Goal: Transaction & Acquisition: Book appointment/travel/reservation

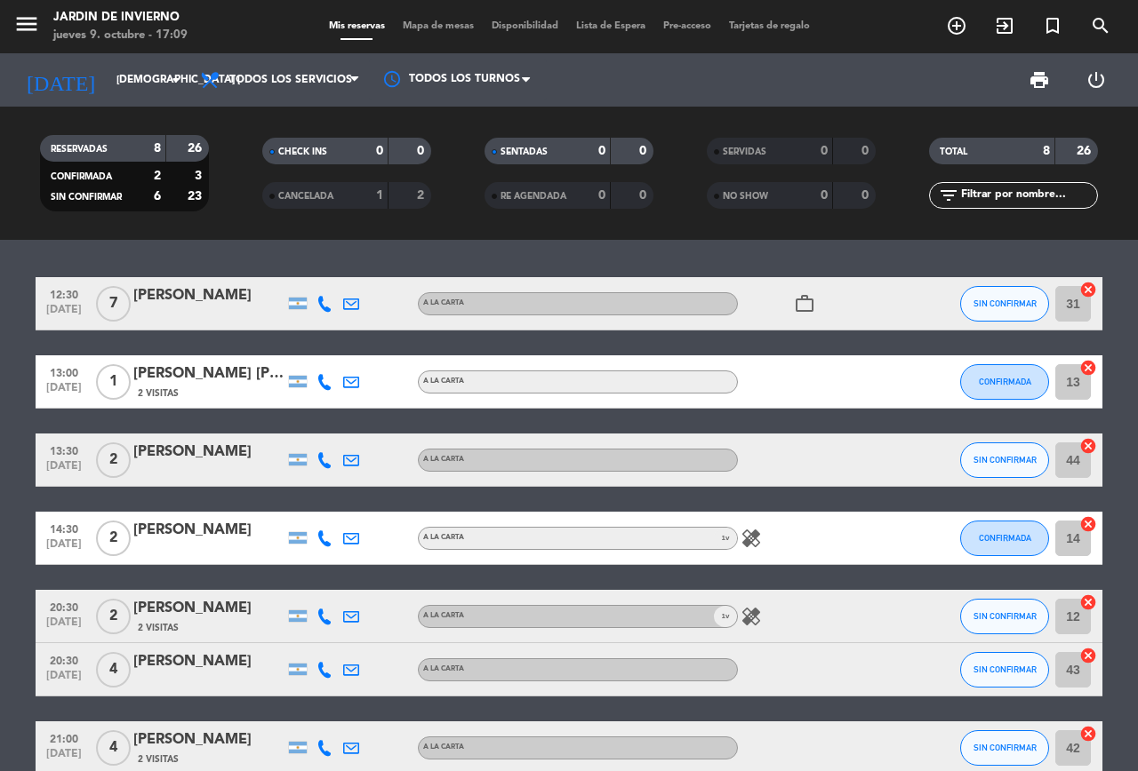
scroll to position [146, 0]
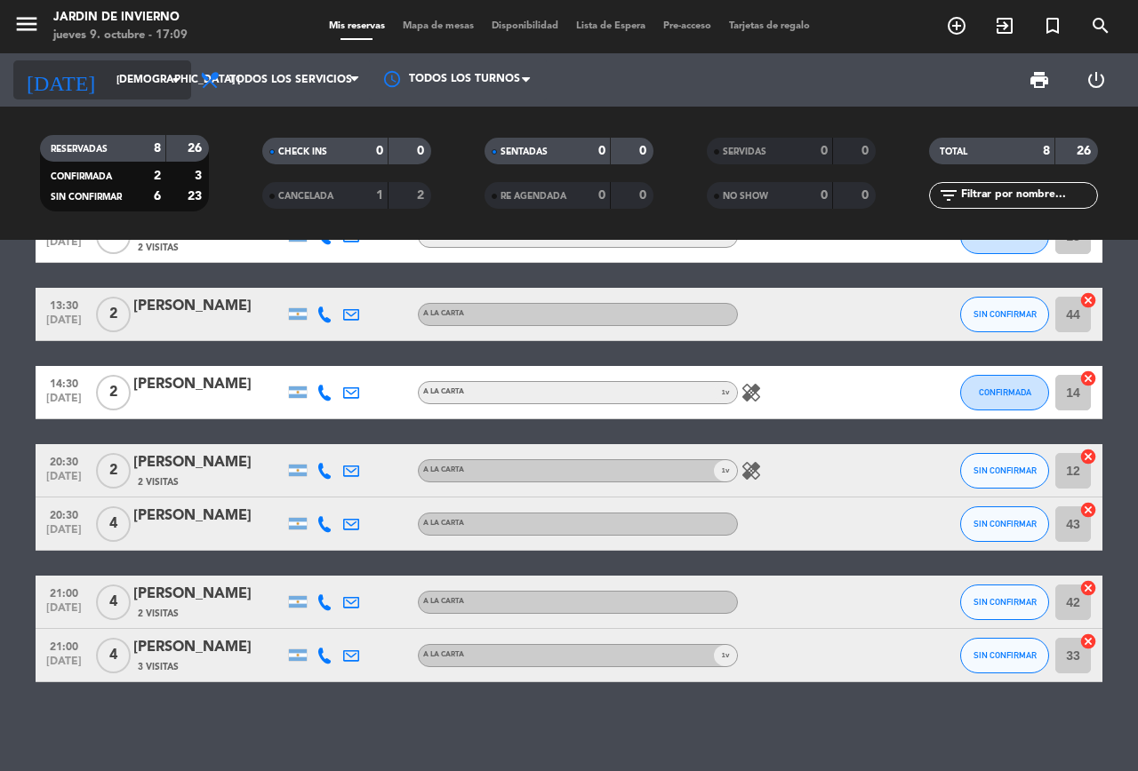
click at [161, 73] on input "[DEMOGRAPHIC_DATA] [DATE]" at bounding box center [178, 80] width 141 height 30
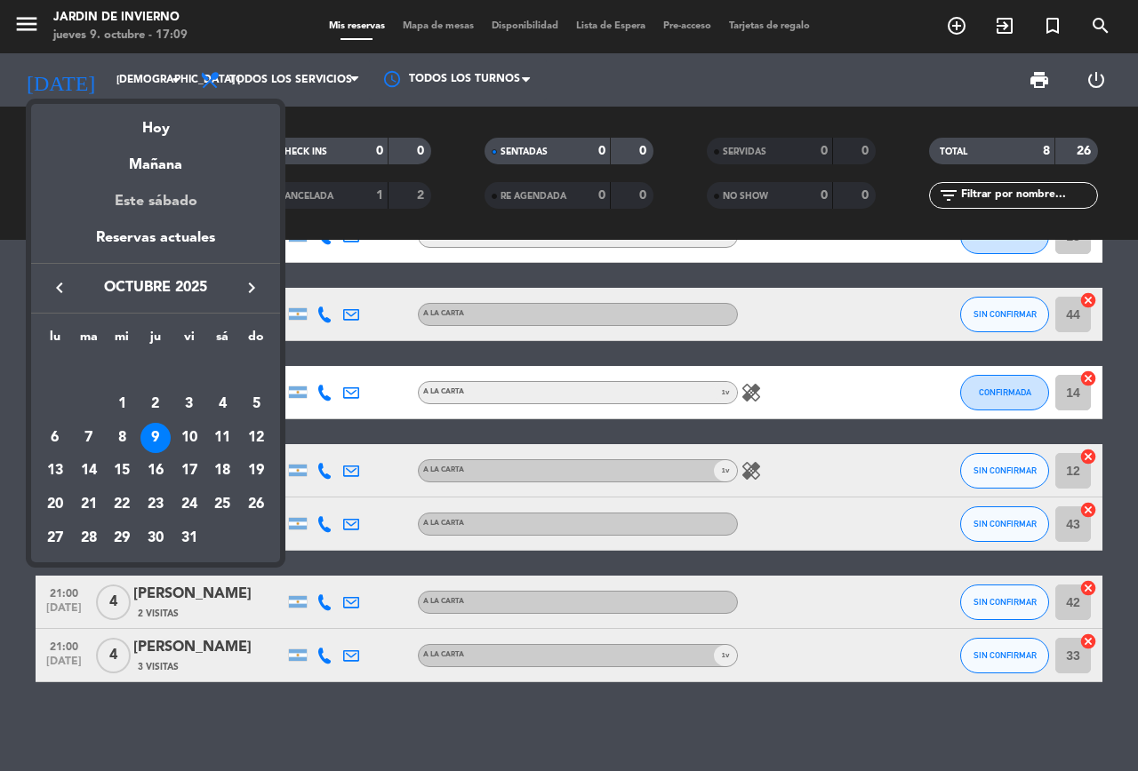
click at [160, 196] on div "Este sábado" at bounding box center [155, 202] width 249 height 50
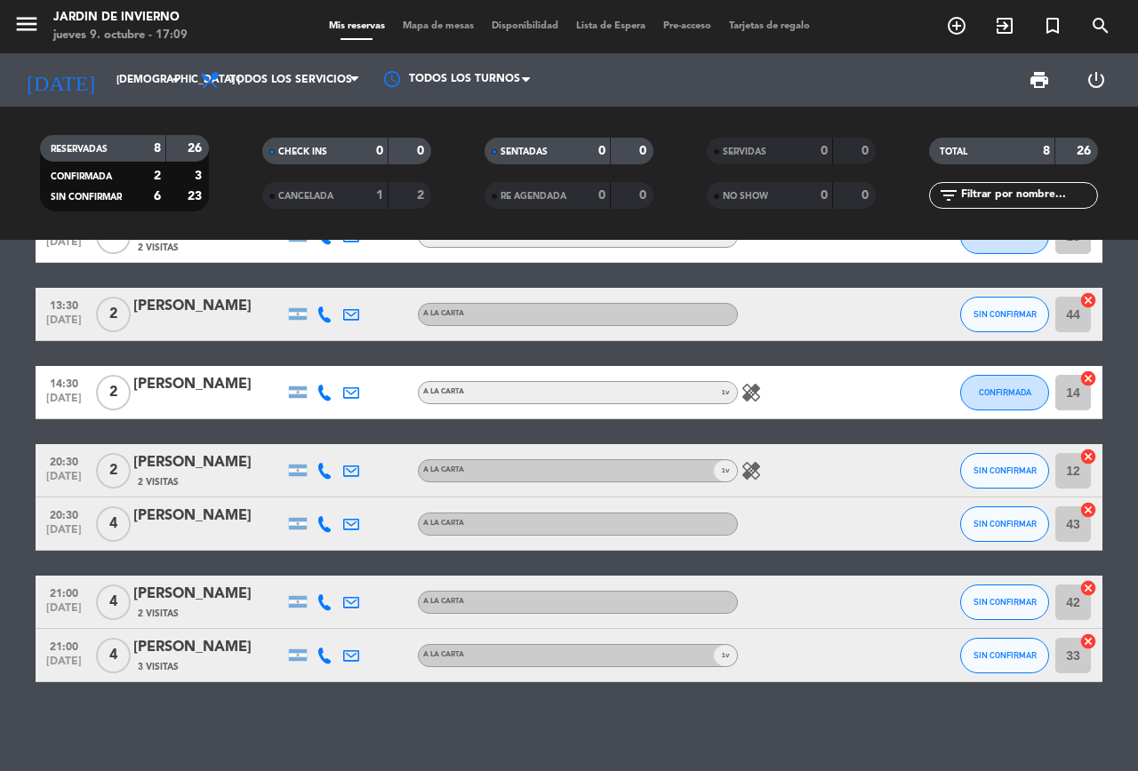
type input "sáb. [DATE]"
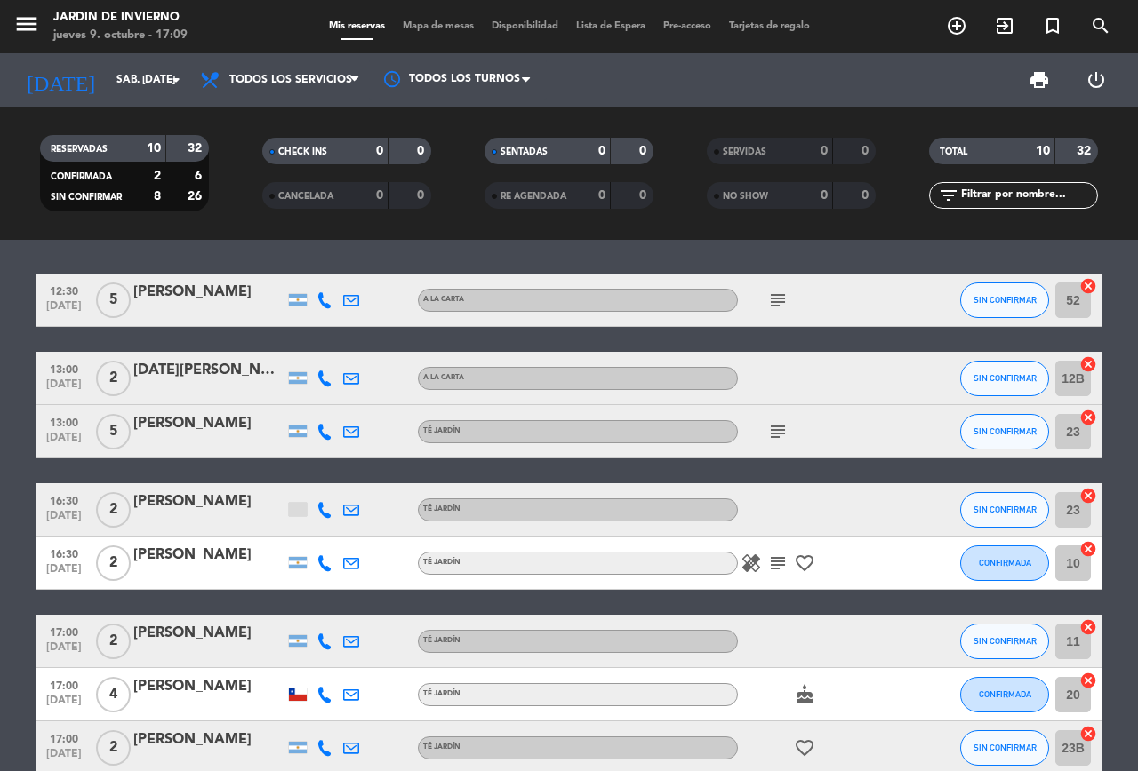
scroll to position [0, 0]
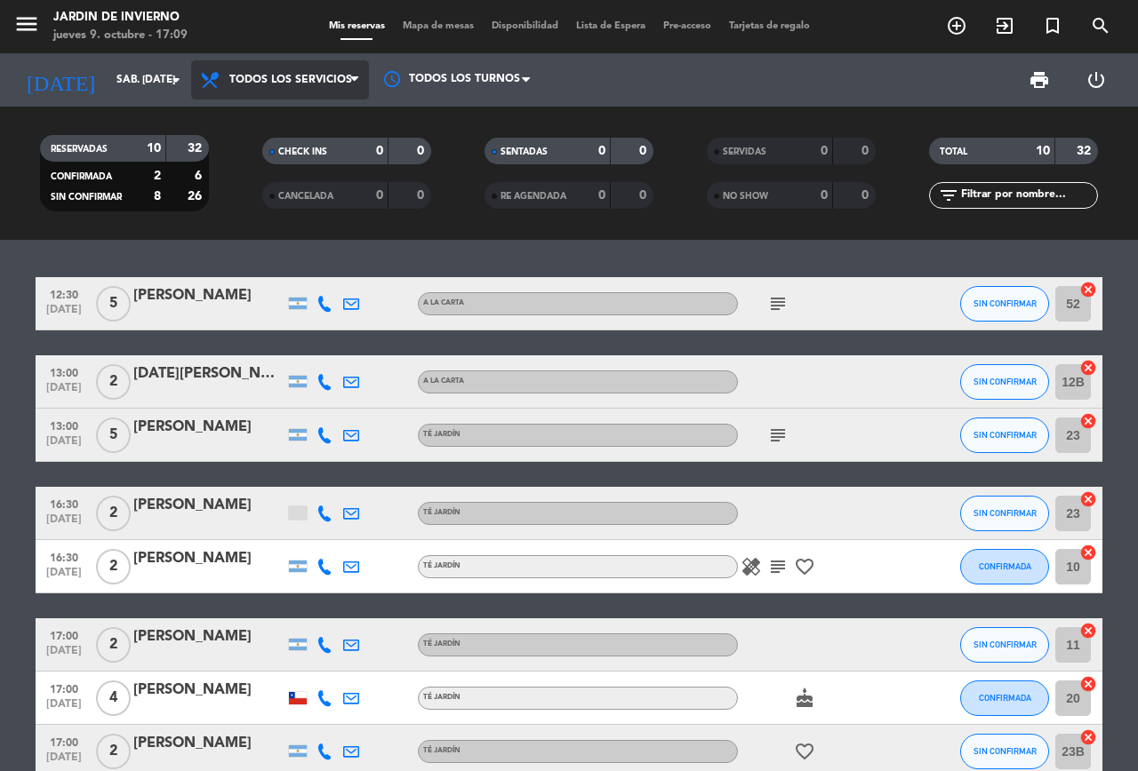
click at [266, 75] on span "Todos los servicios" at bounding box center [290, 80] width 123 height 12
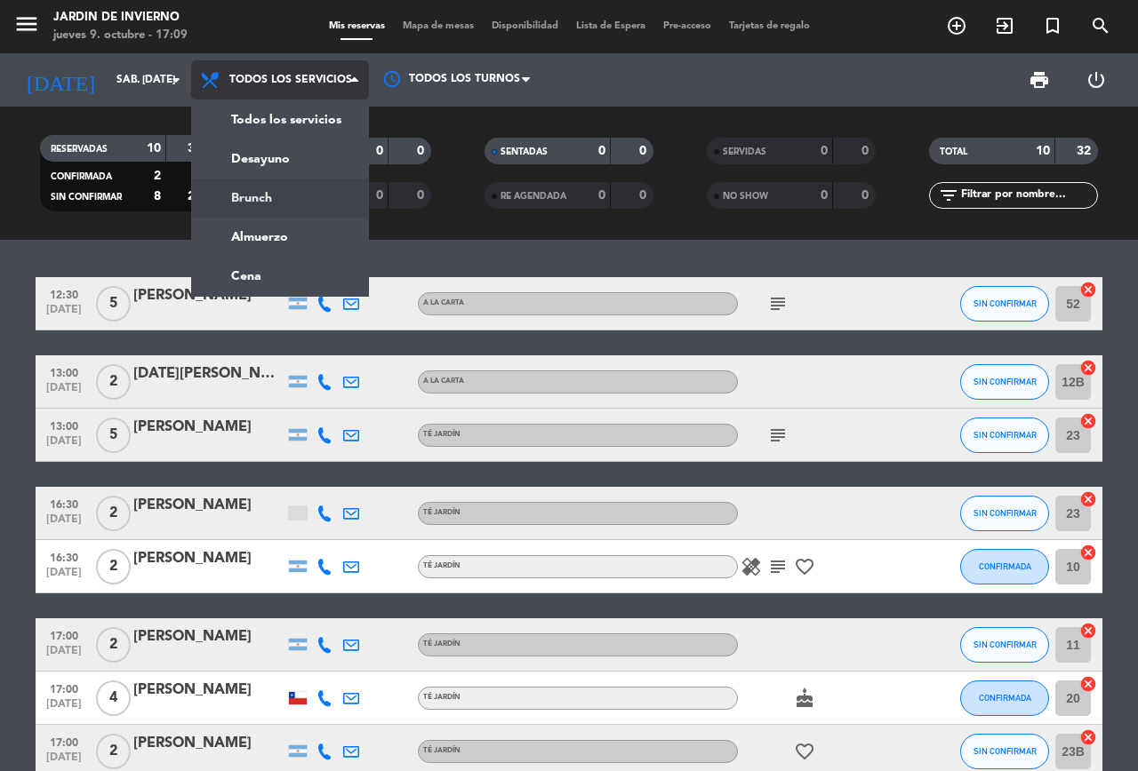
click at [266, 193] on div "menu JARDIN DE INVIERNO jueves 9. octubre - 17:09 Mis reservas Mapa de mesas Di…" at bounding box center [569, 120] width 1138 height 240
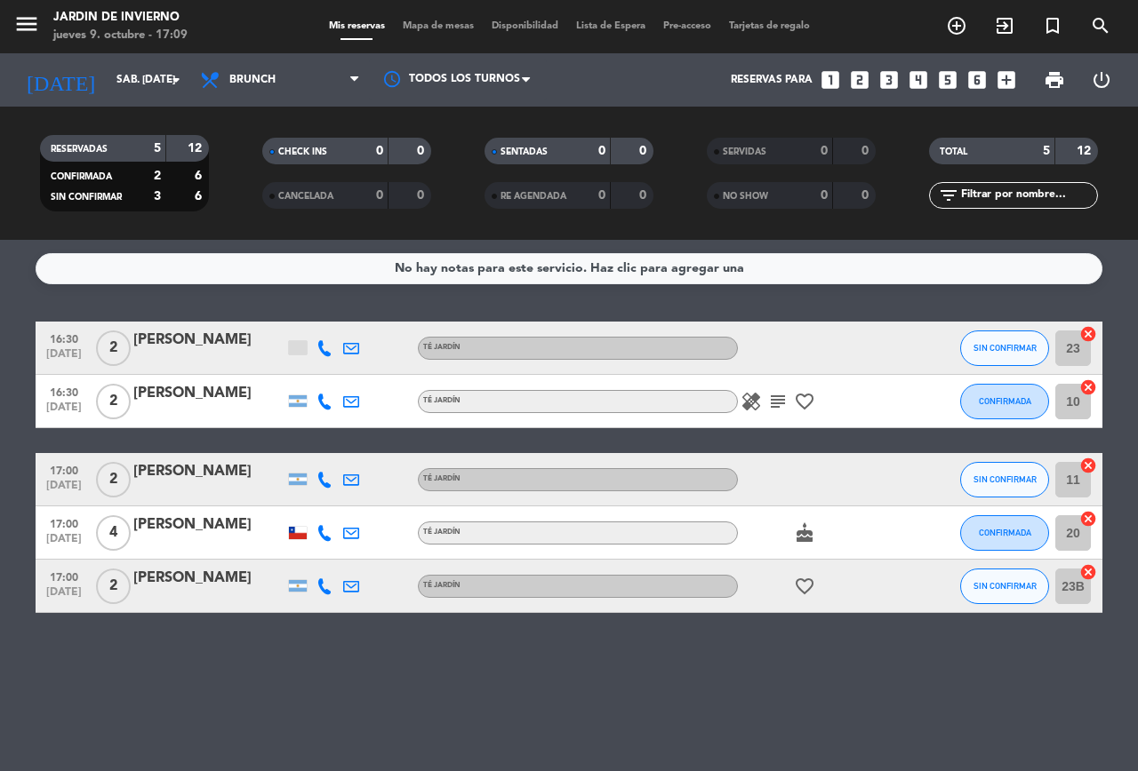
click at [888, 76] on icon "looks_3" at bounding box center [888, 79] width 23 height 23
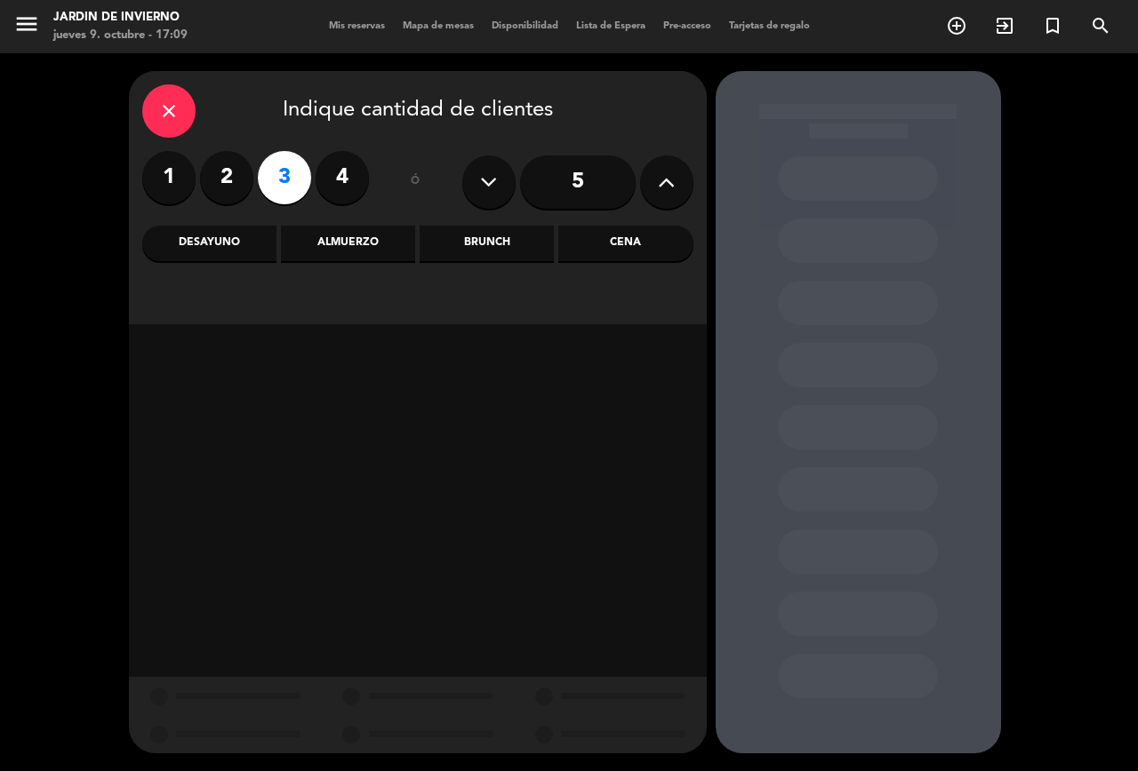
click at [501, 254] on div "Brunch" at bounding box center [487, 244] width 134 height 36
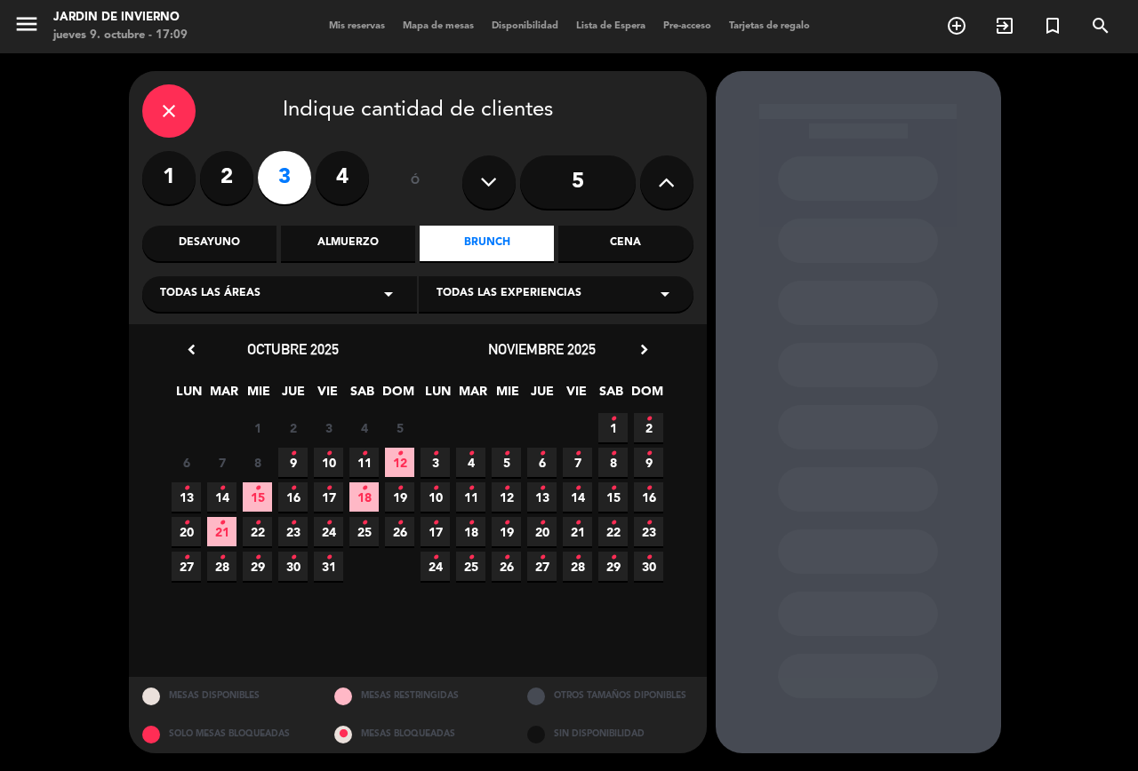
click at [367, 461] on span "11 •" at bounding box center [363, 462] width 29 height 29
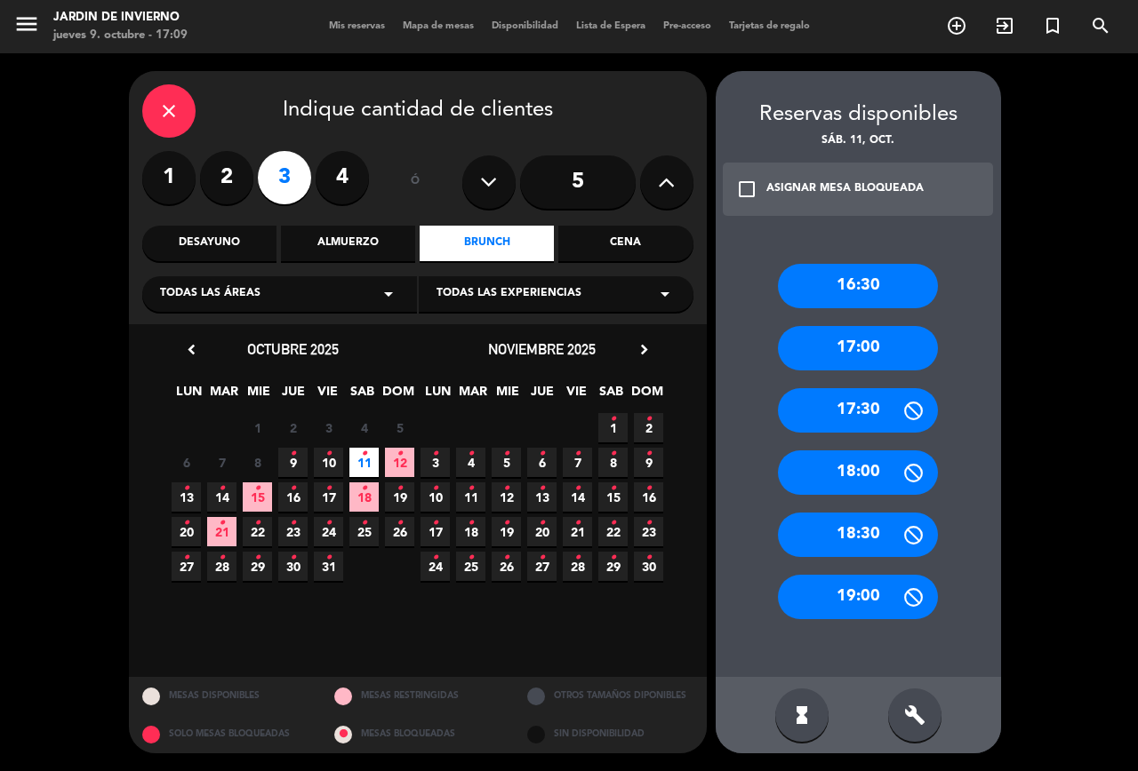
click at [832, 293] on div "16:30" at bounding box center [858, 286] width 160 height 44
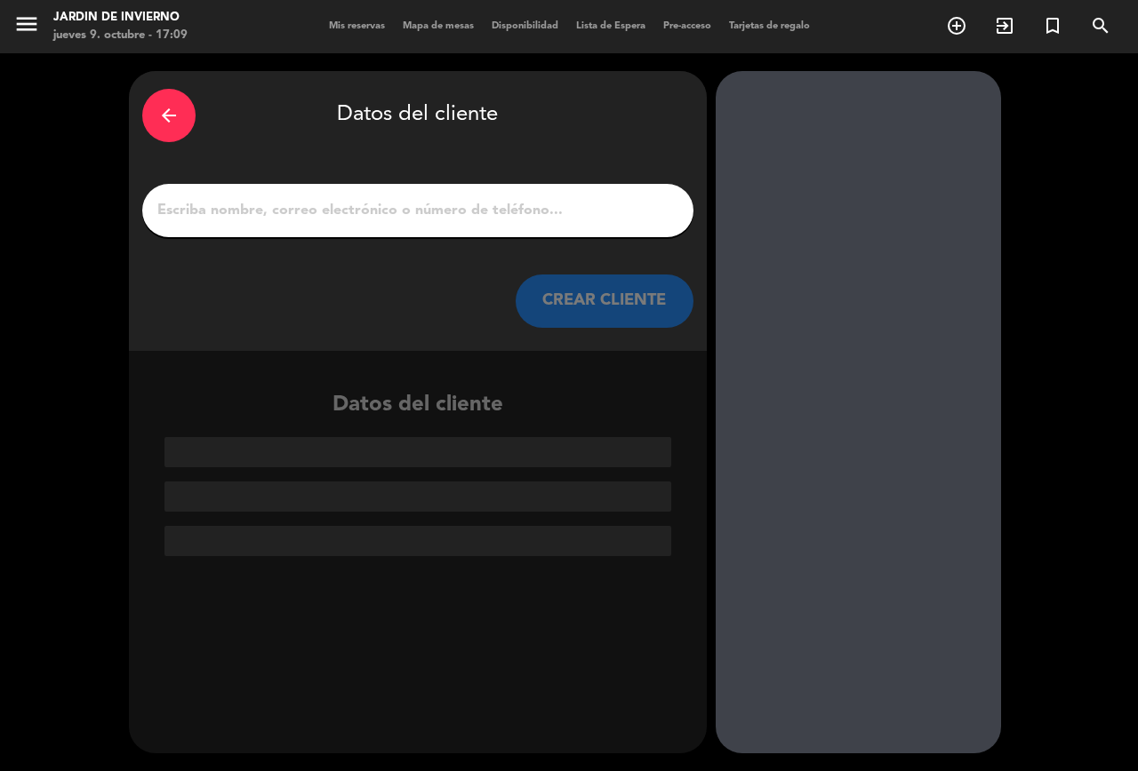
click at [360, 225] on div at bounding box center [417, 210] width 551 height 53
click at [367, 212] on input "1" at bounding box center [418, 210] width 524 height 25
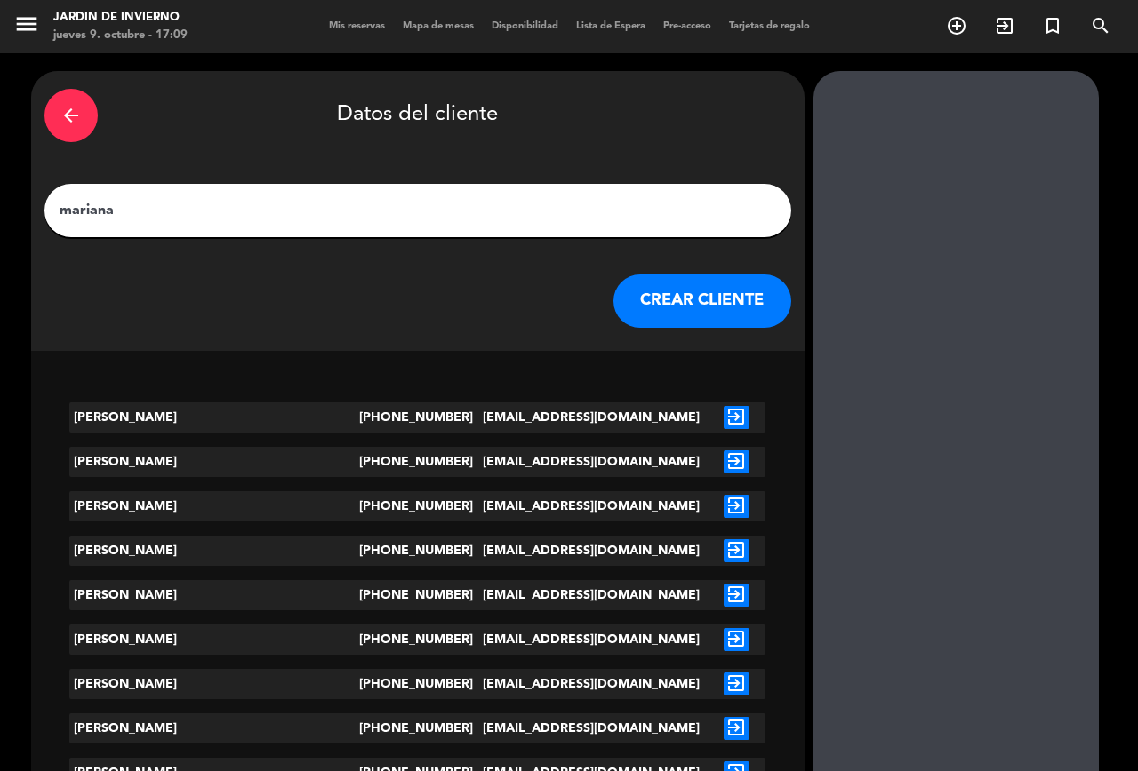
type input "mariana"
click at [637, 300] on button "CREAR CLIENTE" at bounding box center [702, 301] width 178 height 53
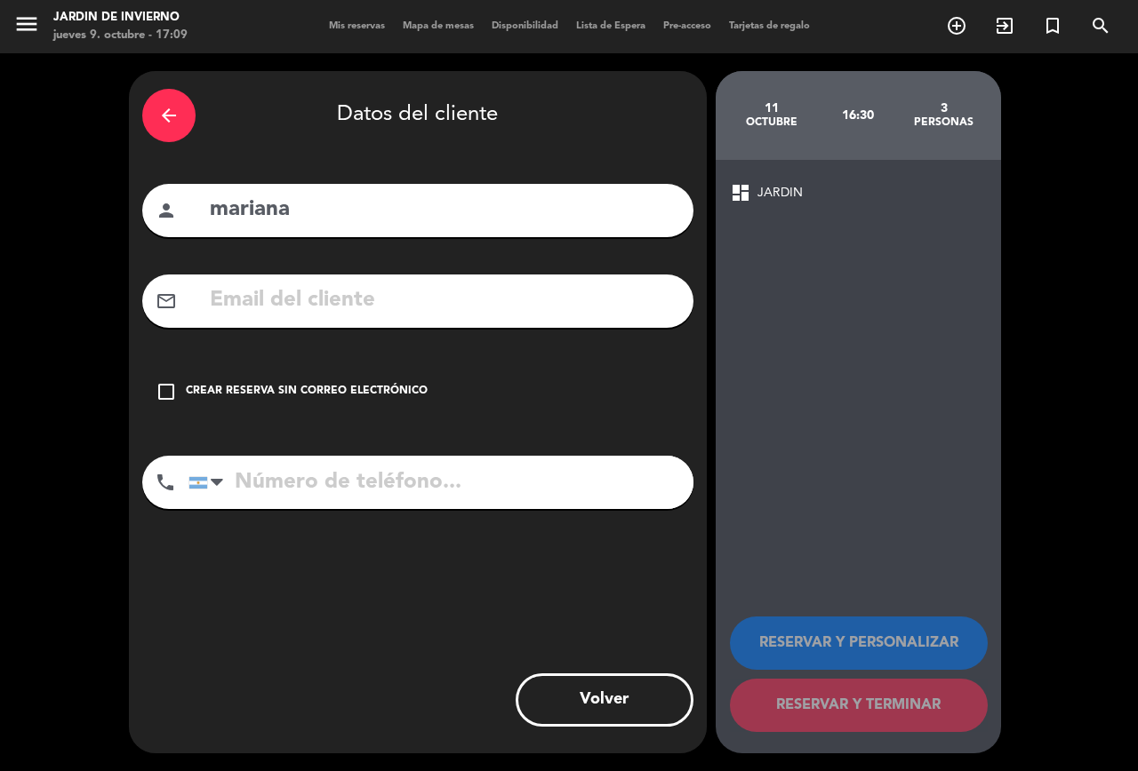
click at [167, 393] on icon "check_box_outline_blank" at bounding box center [166, 391] width 21 height 21
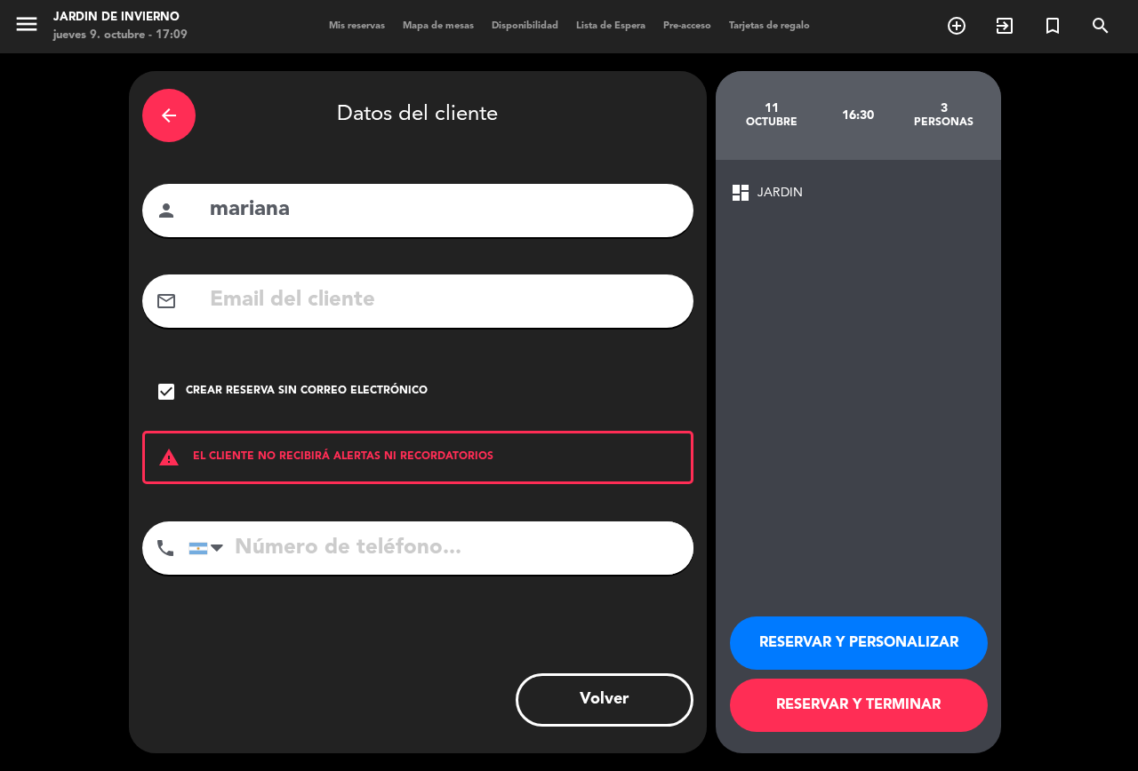
click at [365, 577] on div "phone [GEOGRAPHIC_DATA] +1 [GEOGRAPHIC_DATA] +44 [GEOGRAPHIC_DATA] ([GEOGRAPHIC…" at bounding box center [417, 555] width 551 height 66
click at [368, 561] on input "tel" at bounding box center [440, 548] width 505 height 53
type input "1141408808"
click at [814, 721] on button "RESERVAR Y TERMINAR" at bounding box center [859, 705] width 258 height 53
